Goal: Information Seeking & Learning: Learn about a topic

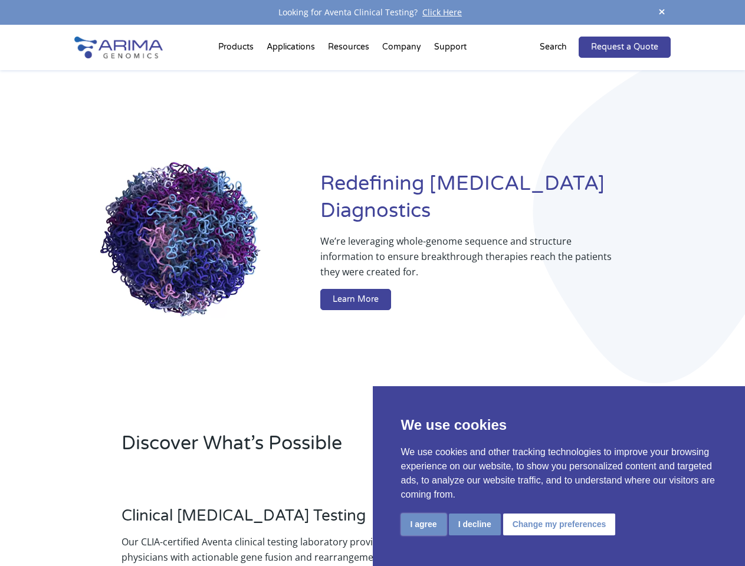
click at [423, 524] on button "I agree" at bounding box center [423, 525] width 45 height 22
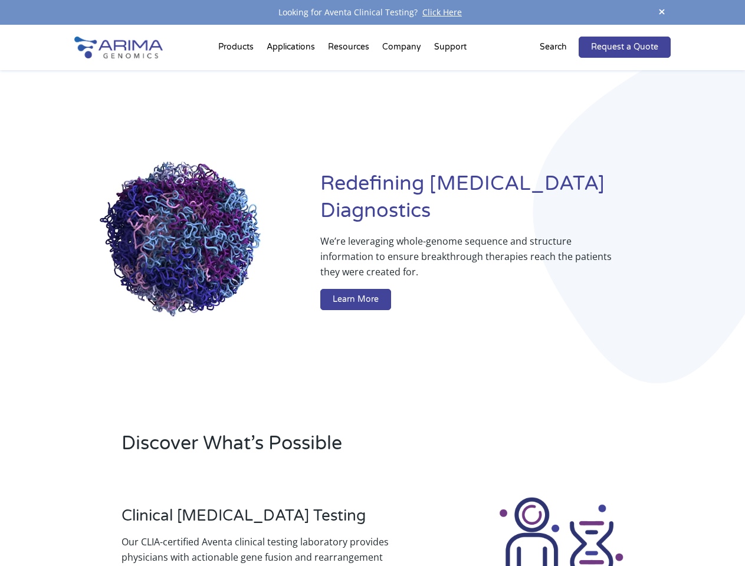
click at [474, 524] on div at bounding box center [561, 560] width 219 height 131
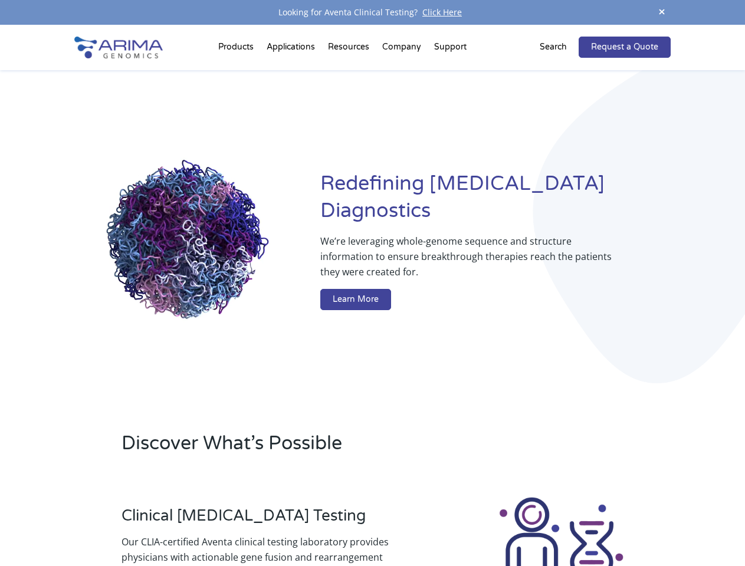
click at [557, 524] on img at bounding box center [560, 560] width 131 height 131
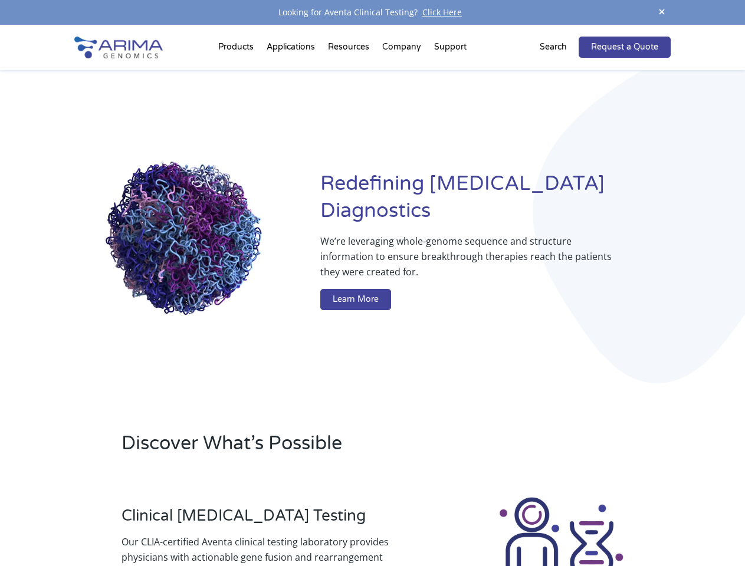
click at [662, 12] on span at bounding box center [662, 13] width 18 height 16
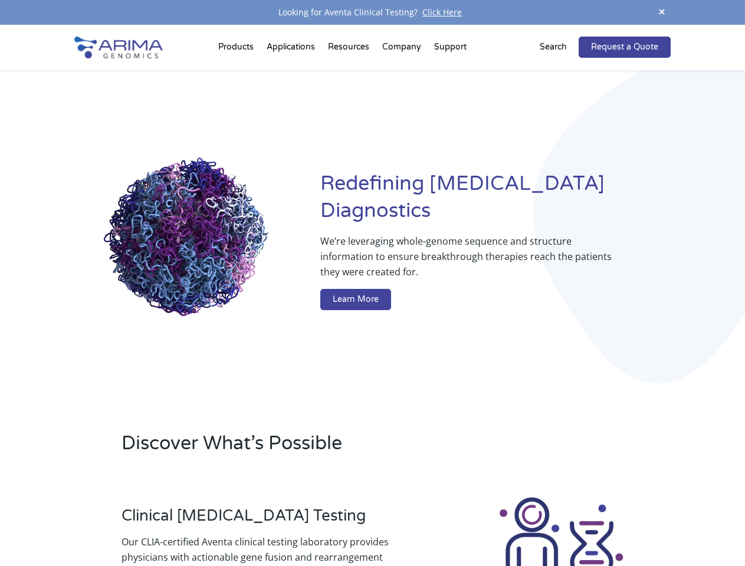
click at [238, 70] on div "Redefining [MEDICAL_DATA] Diagnostics We’re leveraging whole-genome sequence an…" at bounding box center [371, 243] width 595 height 346
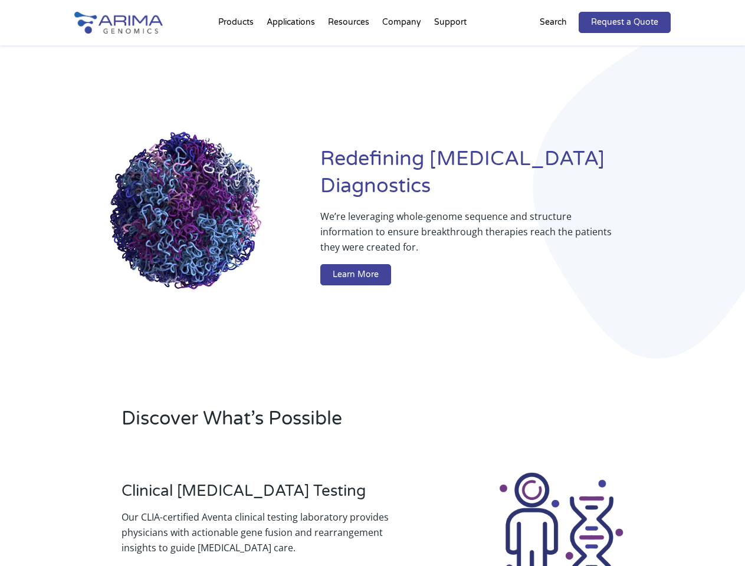
click at [350, 50] on div "Redefining [MEDICAL_DATA] Diagnostics We’re leveraging whole-genome sequence an…" at bounding box center [371, 218] width 595 height 346
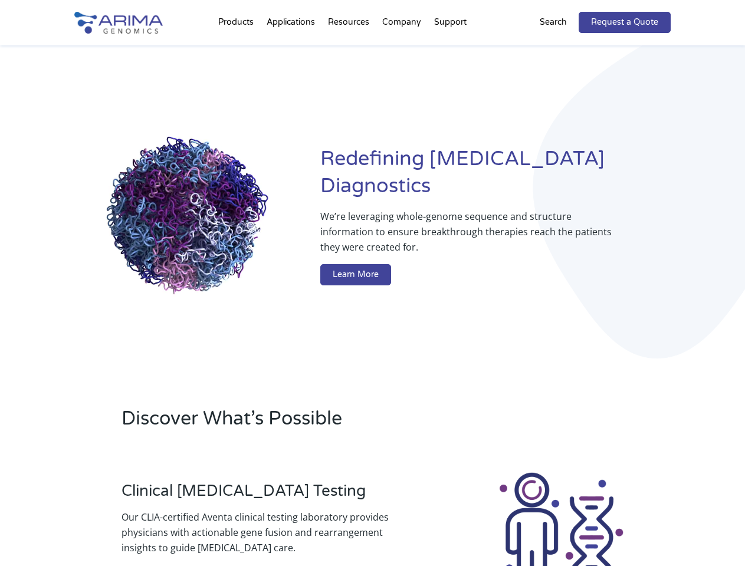
click at [402, 50] on div "Redefining [MEDICAL_DATA] Diagnostics We’re leveraging whole-genome sequence an…" at bounding box center [371, 218] width 595 height 346
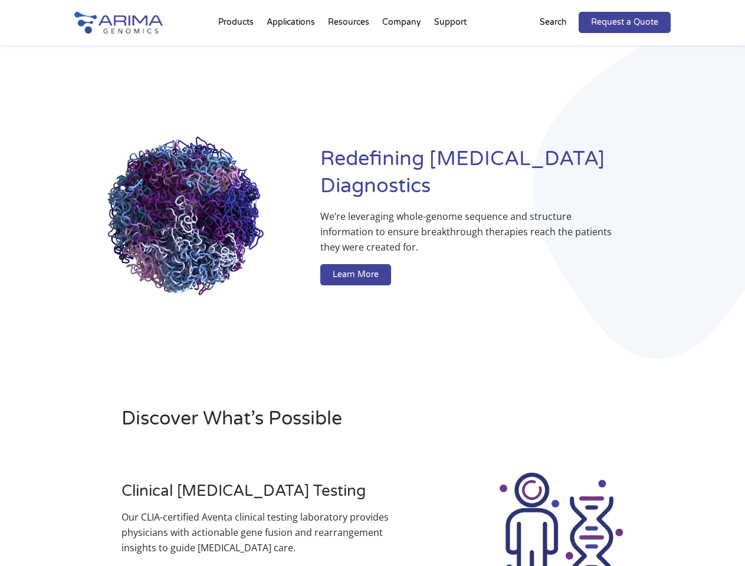
click at [450, 50] on div "Redefining [MEDICAL_DATA] Diagnostics We’re leveraging whole-genome sequence an…" at bounding box center [371, 218] width 595 height 346
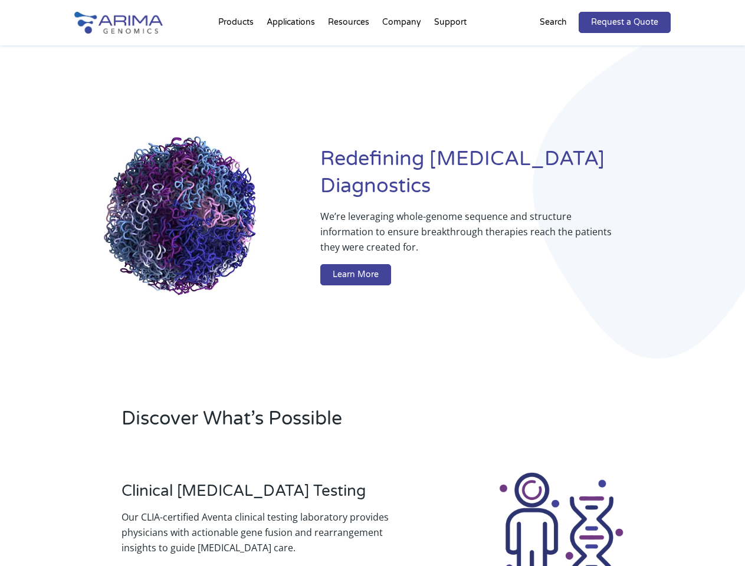
click at [560, 47] on div "Redefining [MEDICAL_DATA] Diagnostics We’re leveraging whole-genome sequence an…" at bounding box center [371, 218] width 595 height 346
